Goal: Download file/media

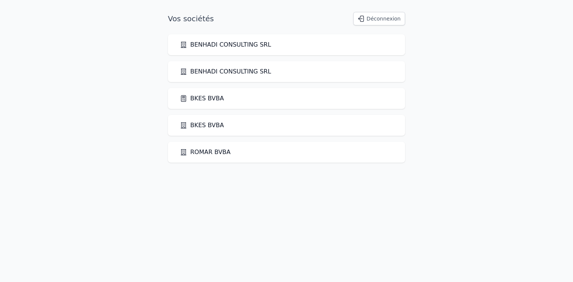
click at [201, 98] on link "BKES BVBA" at bounding box center [202, 98] width 44 height 9
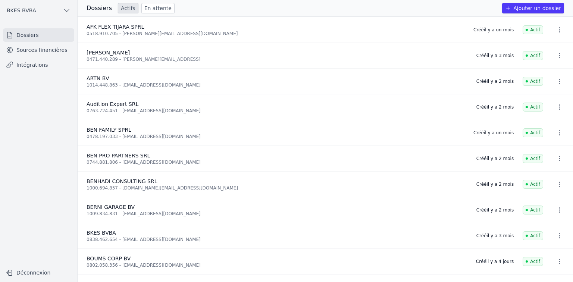
click at [45, 51] on link "Sources financières" at bounding box center [38, 49] width 71 height 13
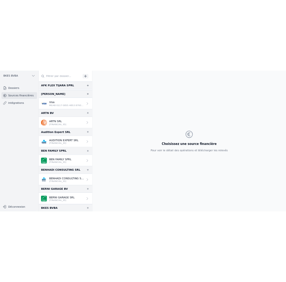
scroll to position [61, 0]
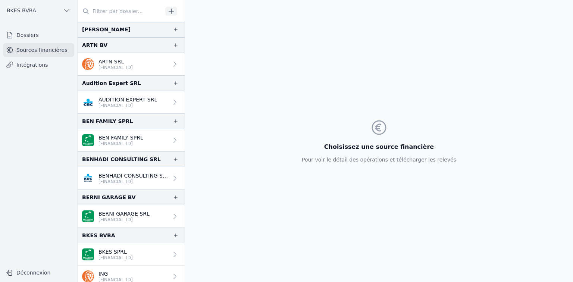
click at [119, 136] on p "BEN FAMILY SPRL" at bounding box center [120, 137] width 45 height 7
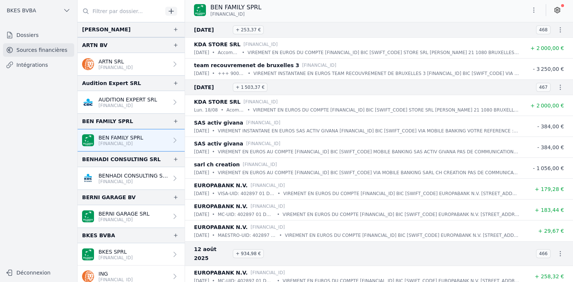
click at [537, 10] on icon "button" at bounding box center [533, 9] width 7 height 7
click at [514, 40] on button "Exporter" at bounding box center [516, 40] width 54 height 14
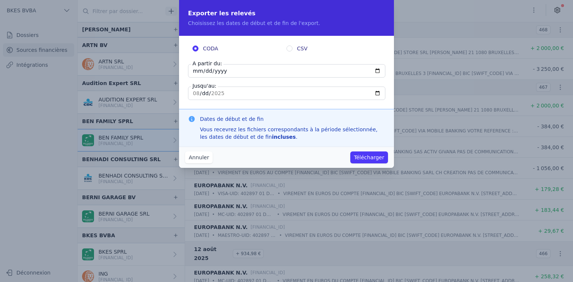
drag, startPoint x: 231, startPoint y: 68, endPoint x: 225, endPoint y: 69, distance: 5.6
click at [225, 69] on input "[DATE]" at bounding box center [286, 70] width 197 height 13
type input "[DATE]"
click at [221, 95] on input "[DATE]" at bounding box center [286, 93] width 197 height 13
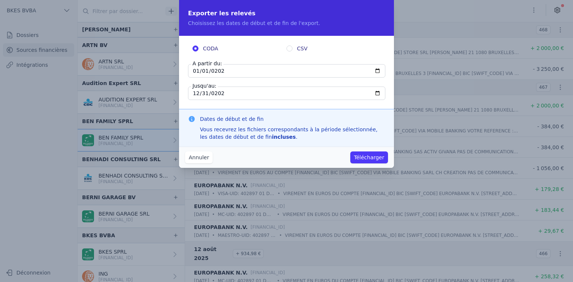
type input "[DATE]"
click at [370, 155] on button "Télécharger" at bounding box center [369, 157] width 38 height 12
